Goal: Navigation & Orientation: Find specific page/section

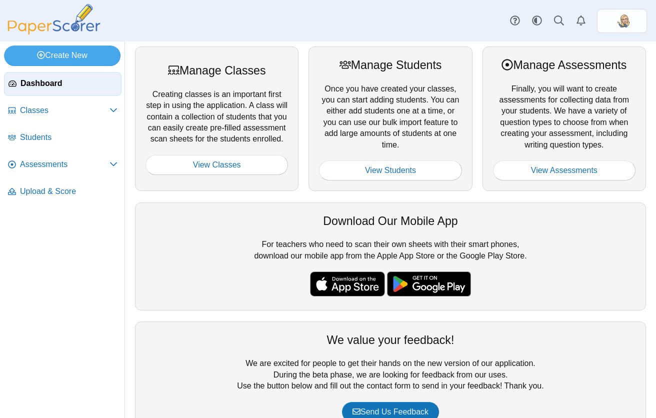
click at [35, 94] on link "Dashboard" at bounding box center [63, 84] width 118 height 24
click at [35, 86] on span "Dashboard" at bounding box center [69, 83] width 97 height 11
